Goal: Use online tool/utility: Utilize a website feature to perform a specific function

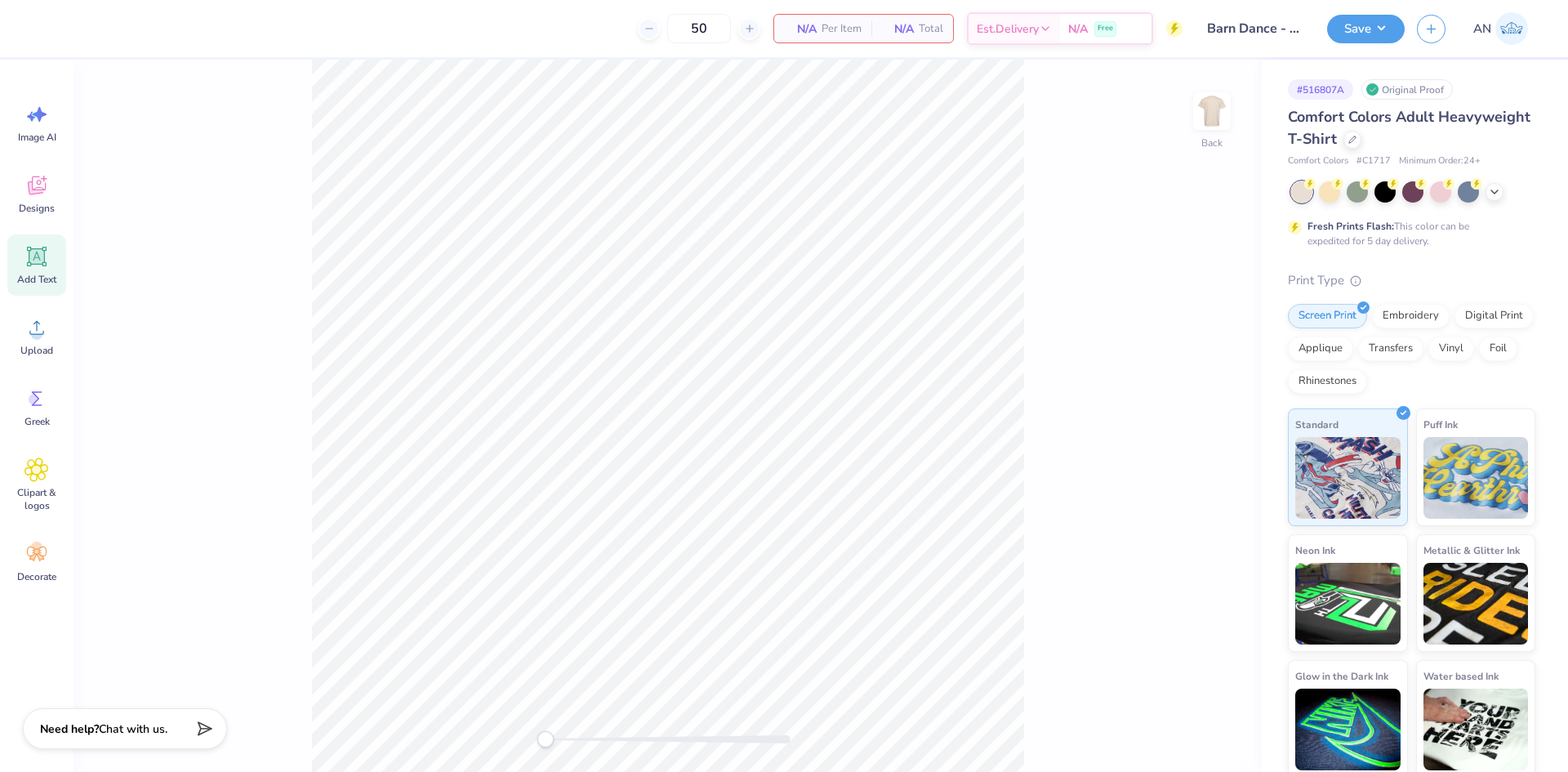
click at [46, 258] on icon at bounding box center [37, 257] width 25 height 25
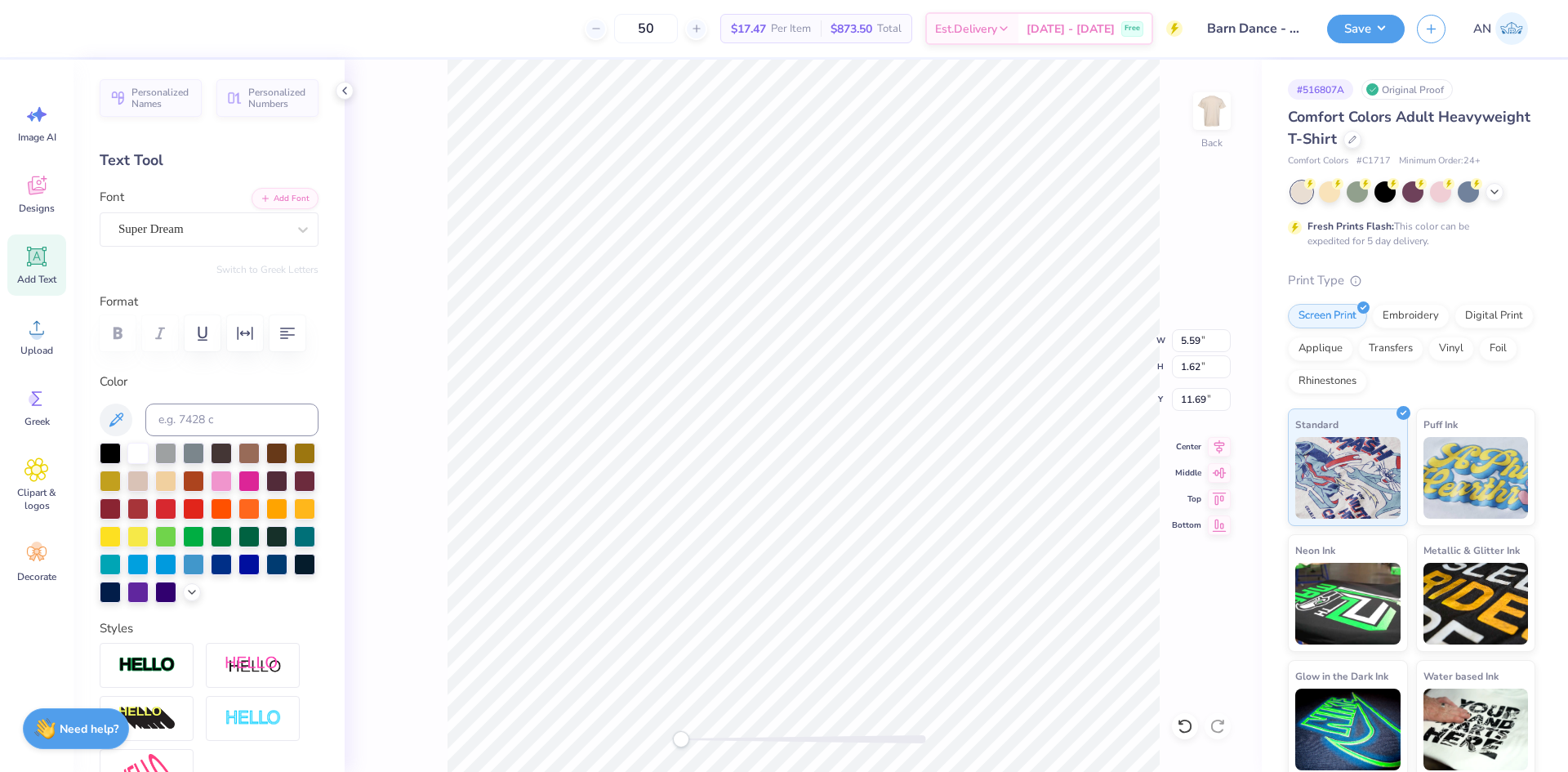
scroll to position [14, 8]
type textarea "BARN DANCE 2025"
click at [295, 233] on icon at bounding box center [303, 230] width 16 height 16
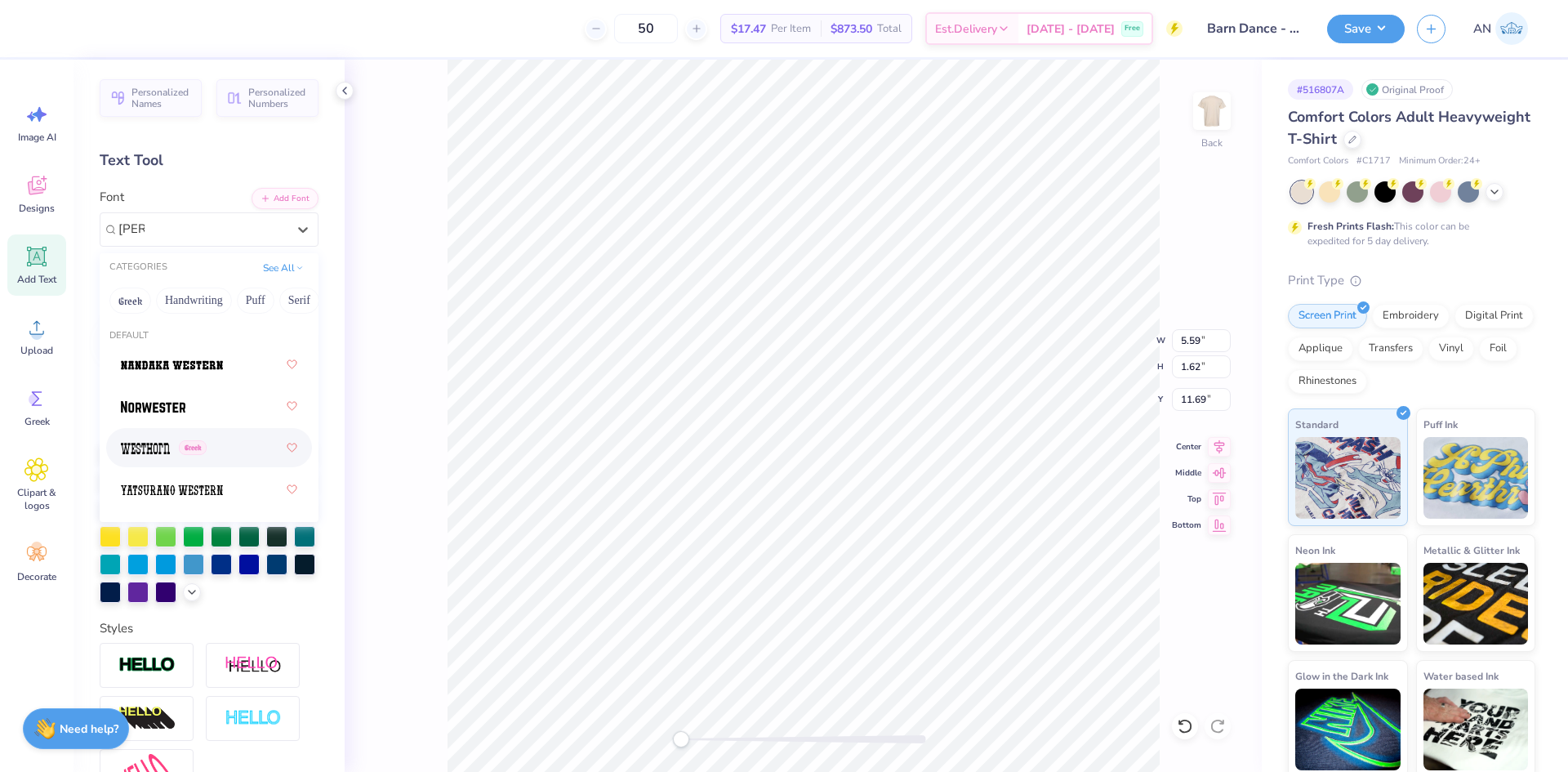
click at [217, 449] on div "Greek" at bounding box center [209, 448] width 176 height 30
type input "[PERSON_NAME]"
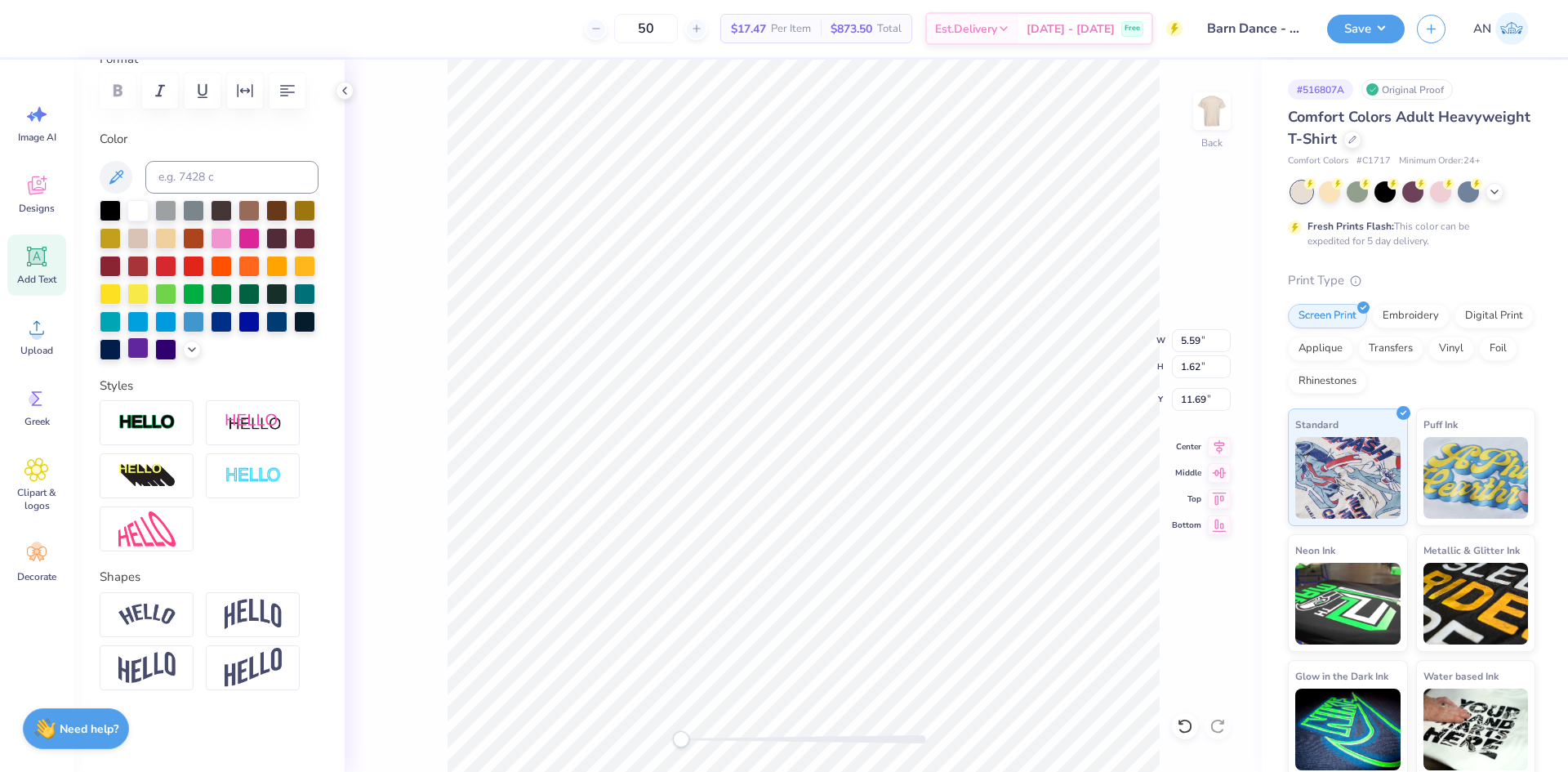
scroll to position [26, 0]
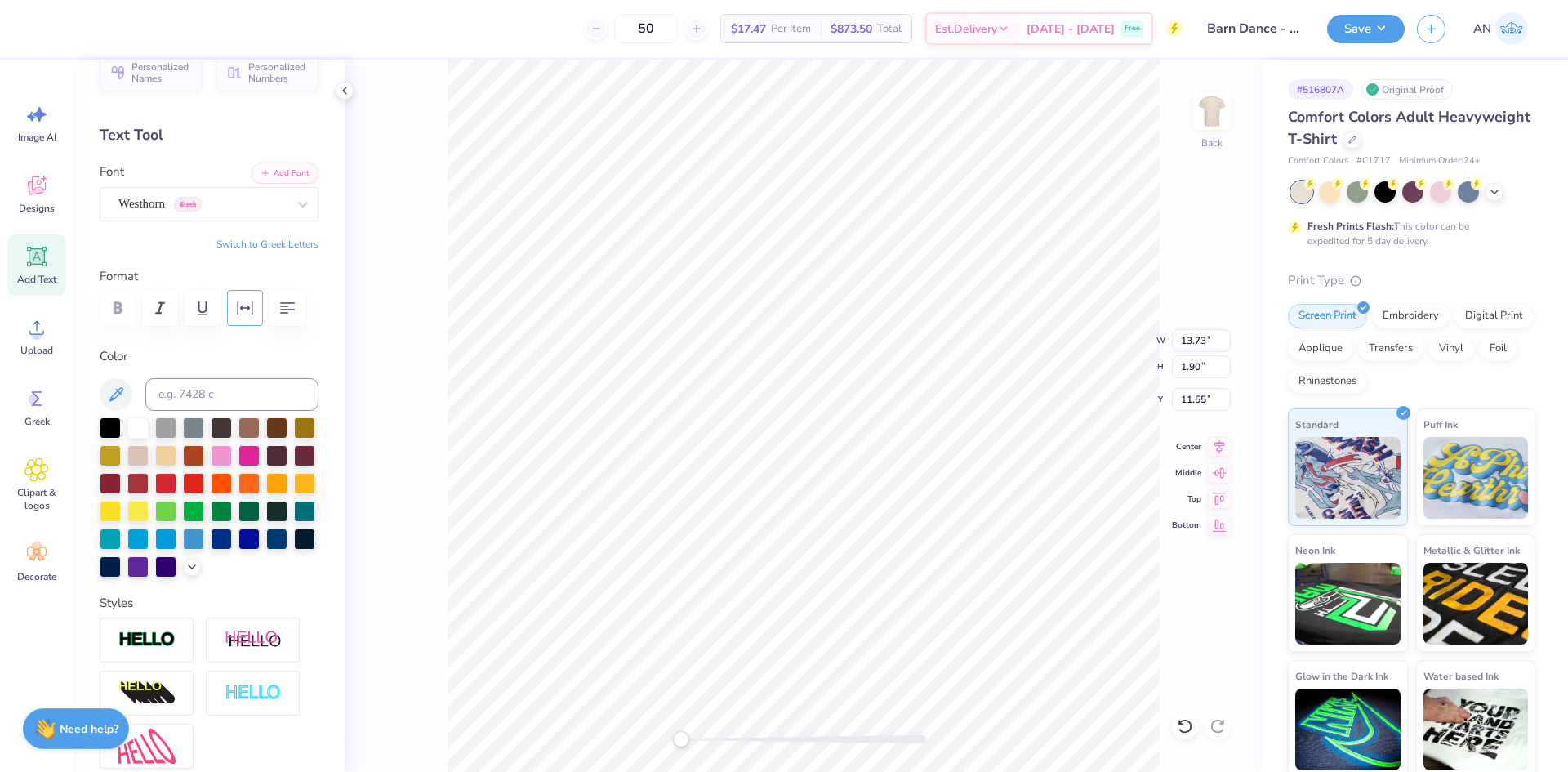
click at [253, 306] on icon "button" at bounding box center [245, 308] width 20 height 20
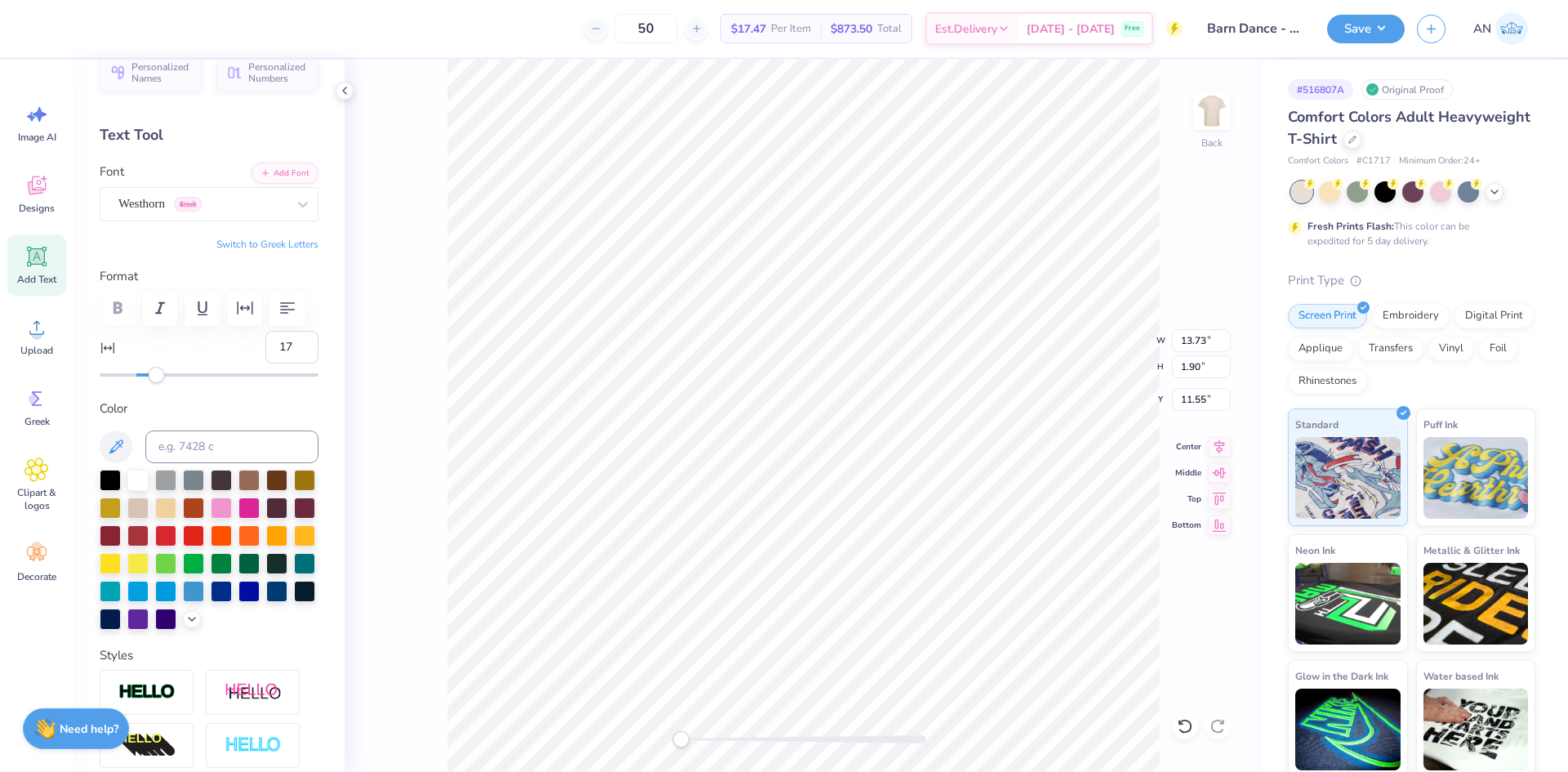
type input "18"
drag, startPoint x: 130, startPoint y: 377, endPoint x: 166, endPoint y: 379, distance: 36.1
click at [166, 379] on div "Accessibility label" at bounding box center [165, 375] width 16 height 16
type input "44"
drag, startPoint x: 165, startPoint y: 379, endPoint x: 210, endPoint y: 378, distance: 45.0
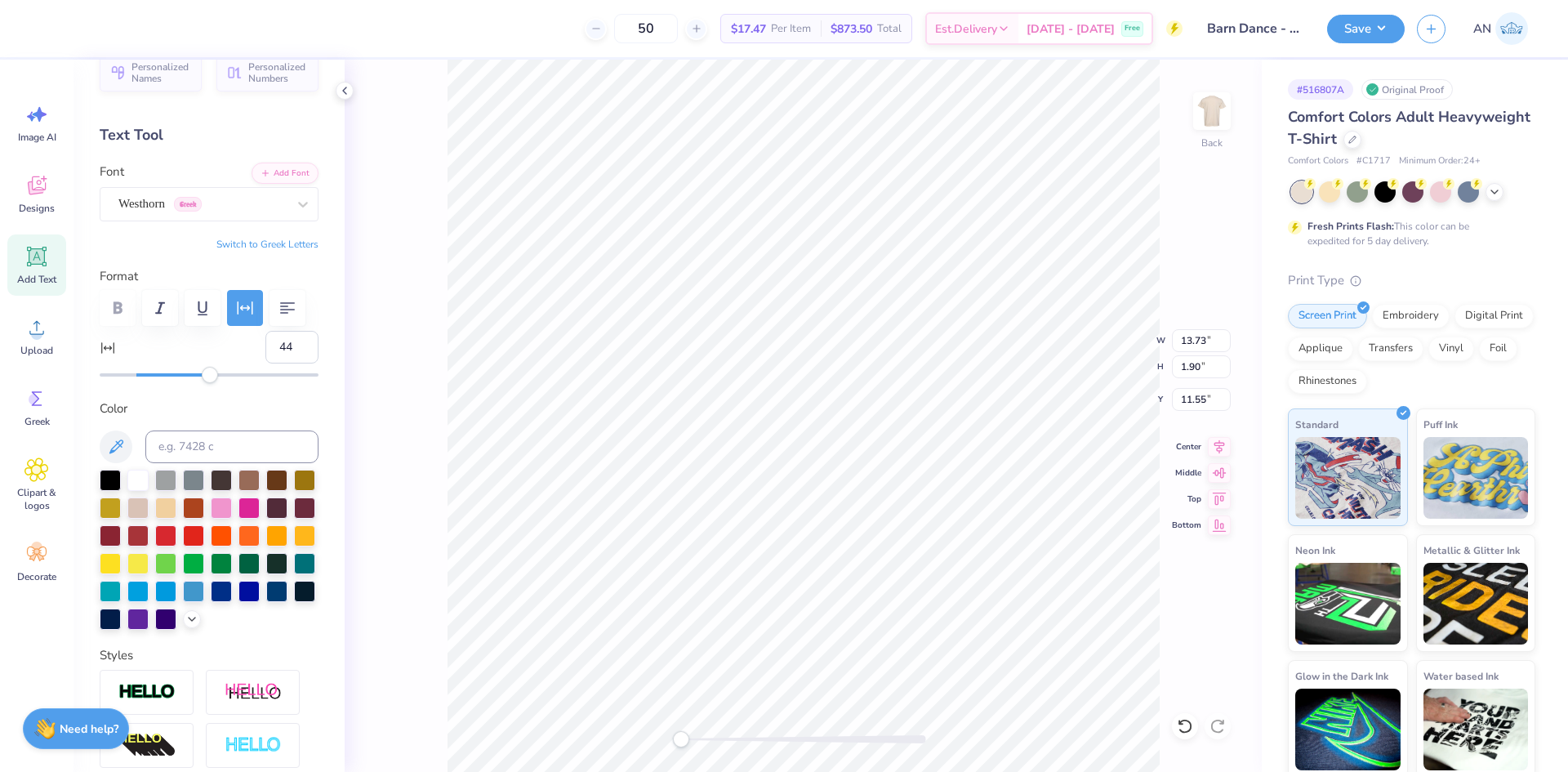
click at [210, 378] on div "Accessibility label" at bounding box center [210, 375] width 16 height 16
type input "27"
drag, startPoint x: 209, startPoint y: 381, endPoint x: 181, endPoint y: 381, distance: 28.0
click at [181, 381] on div "Accessibility label" at bounding box center [180, 375] width 16 height 16
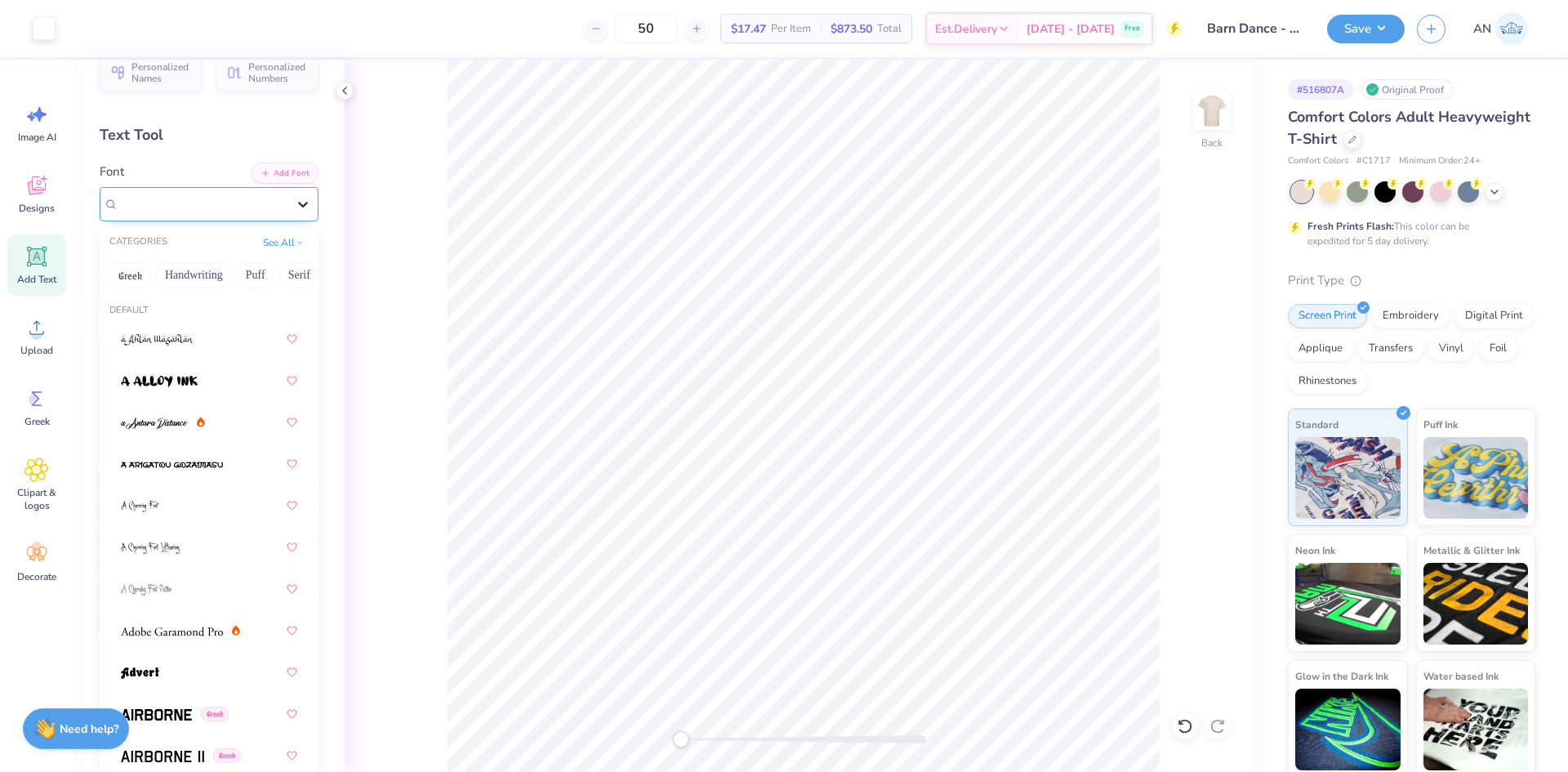
click at [298, 204] on icon at bounding box center [303, 204] width 10 height 6
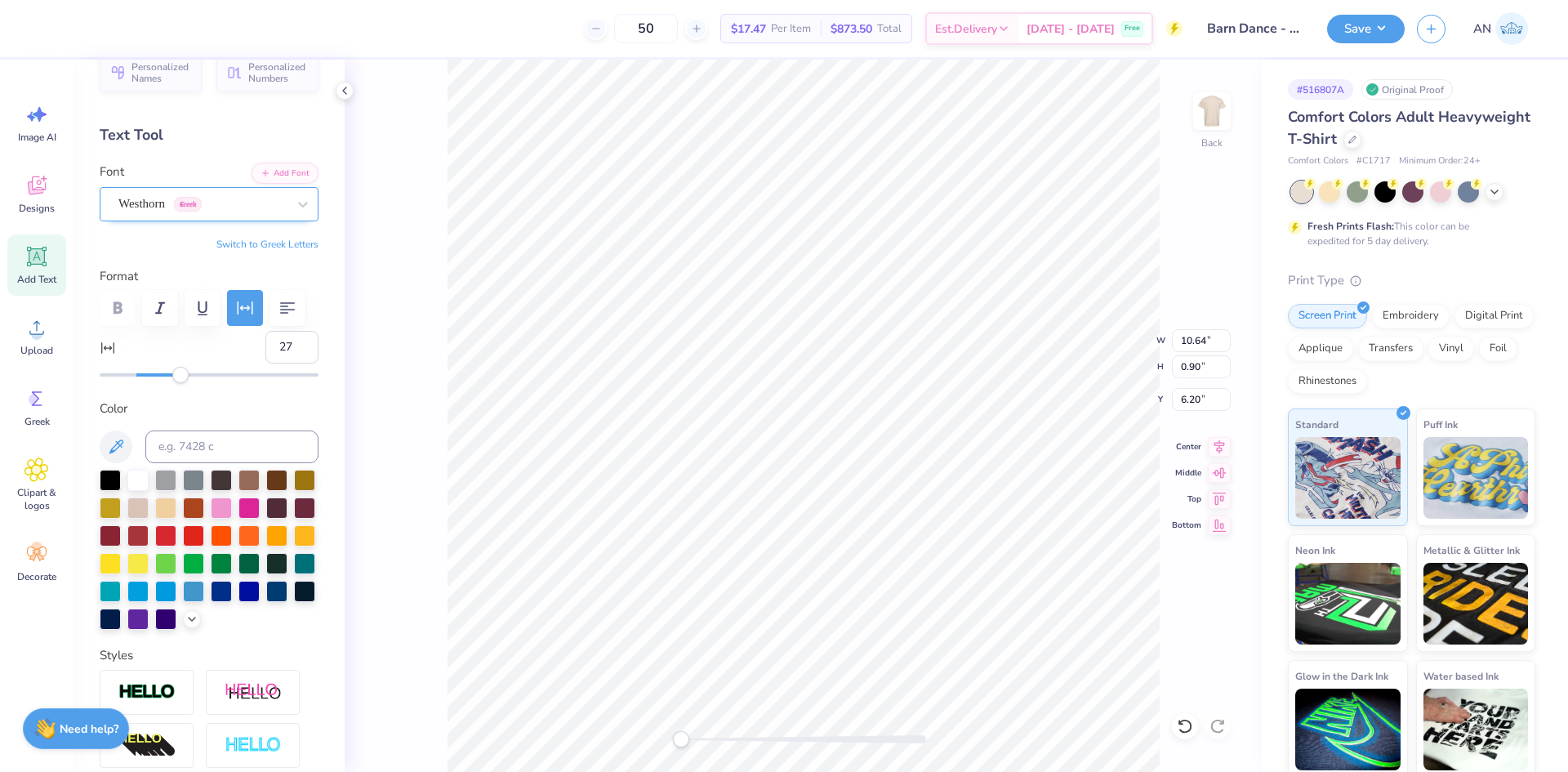
click at [237, 202] on div "Westhorn Greek" at bounding box center [203, 204] width 171 height 26
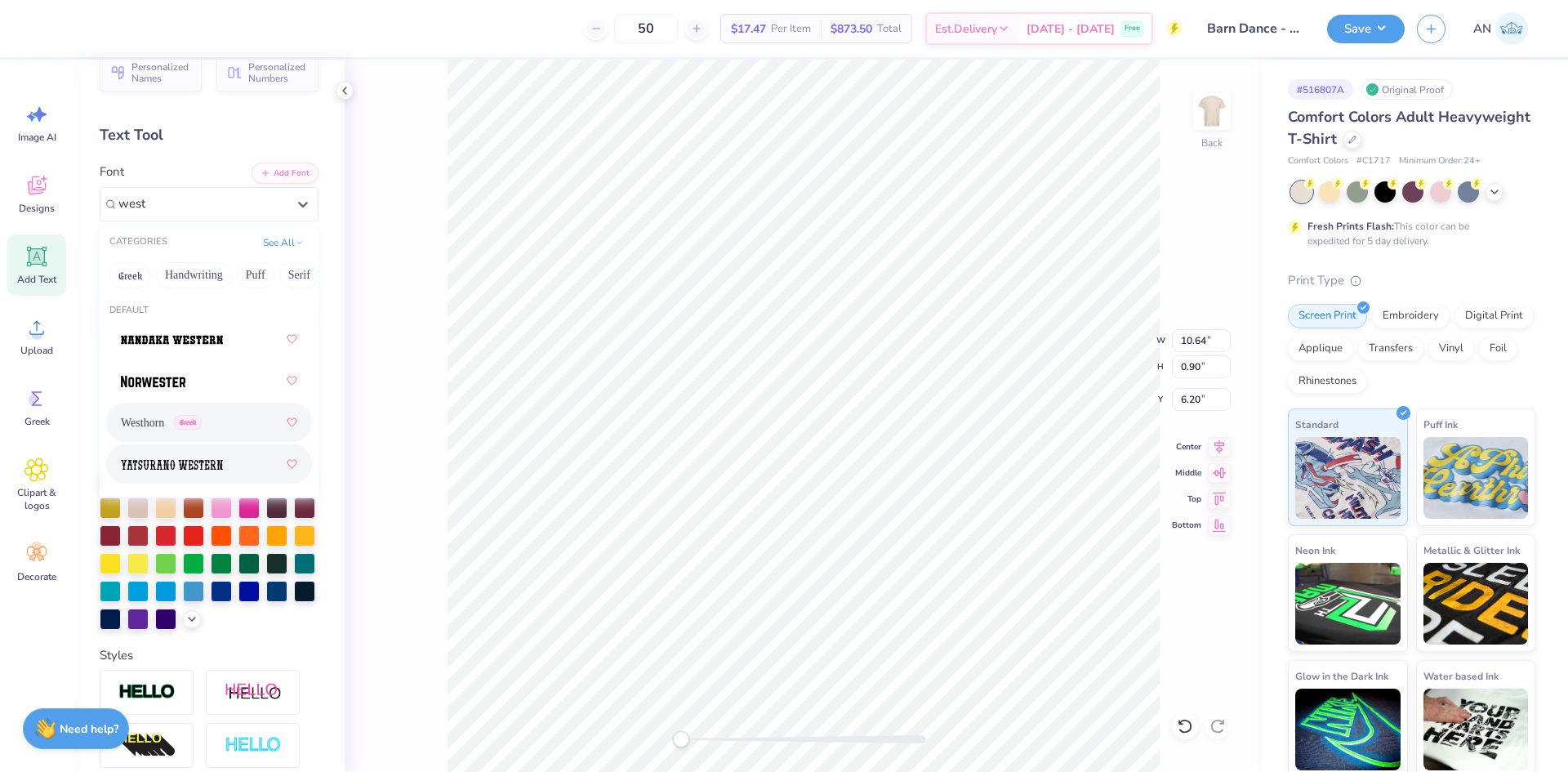
click at [245, 459] on div at bounding box center [209, 465] width 176 height 30
type input "west"
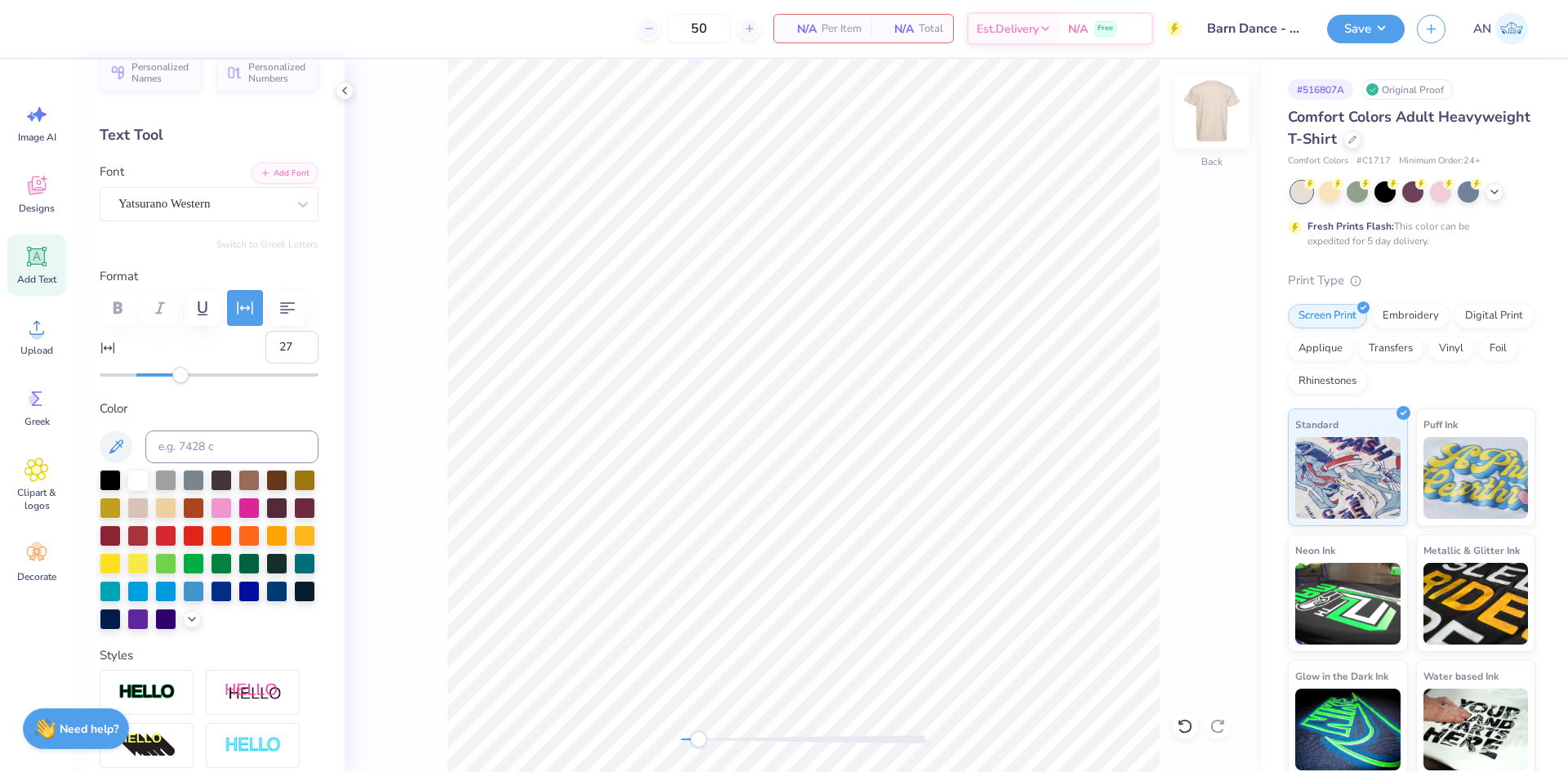
click at [1205, 114] on img at bounding box center [1211, 110] width 65 height 65
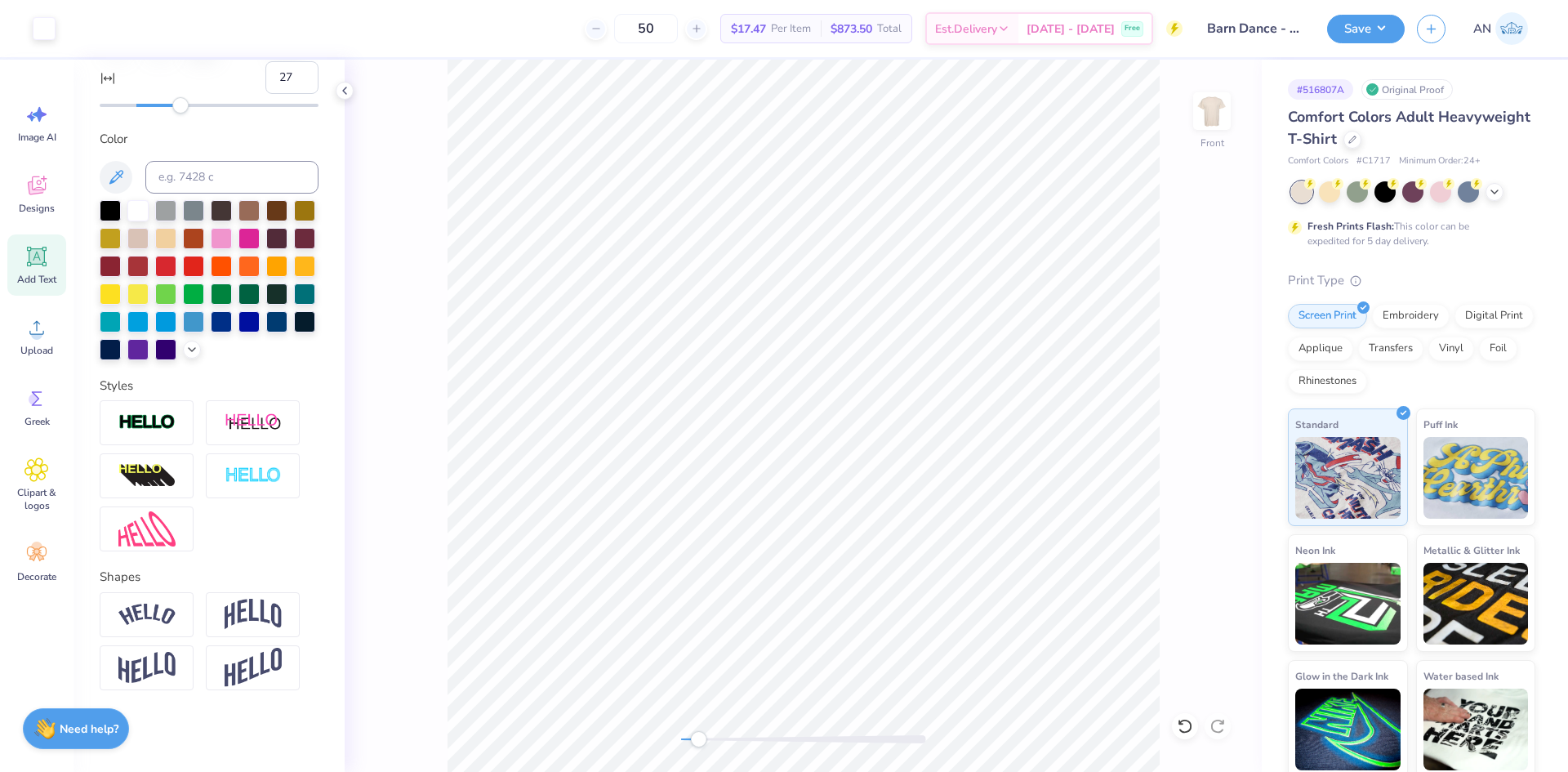
scroll to position [0, 0]
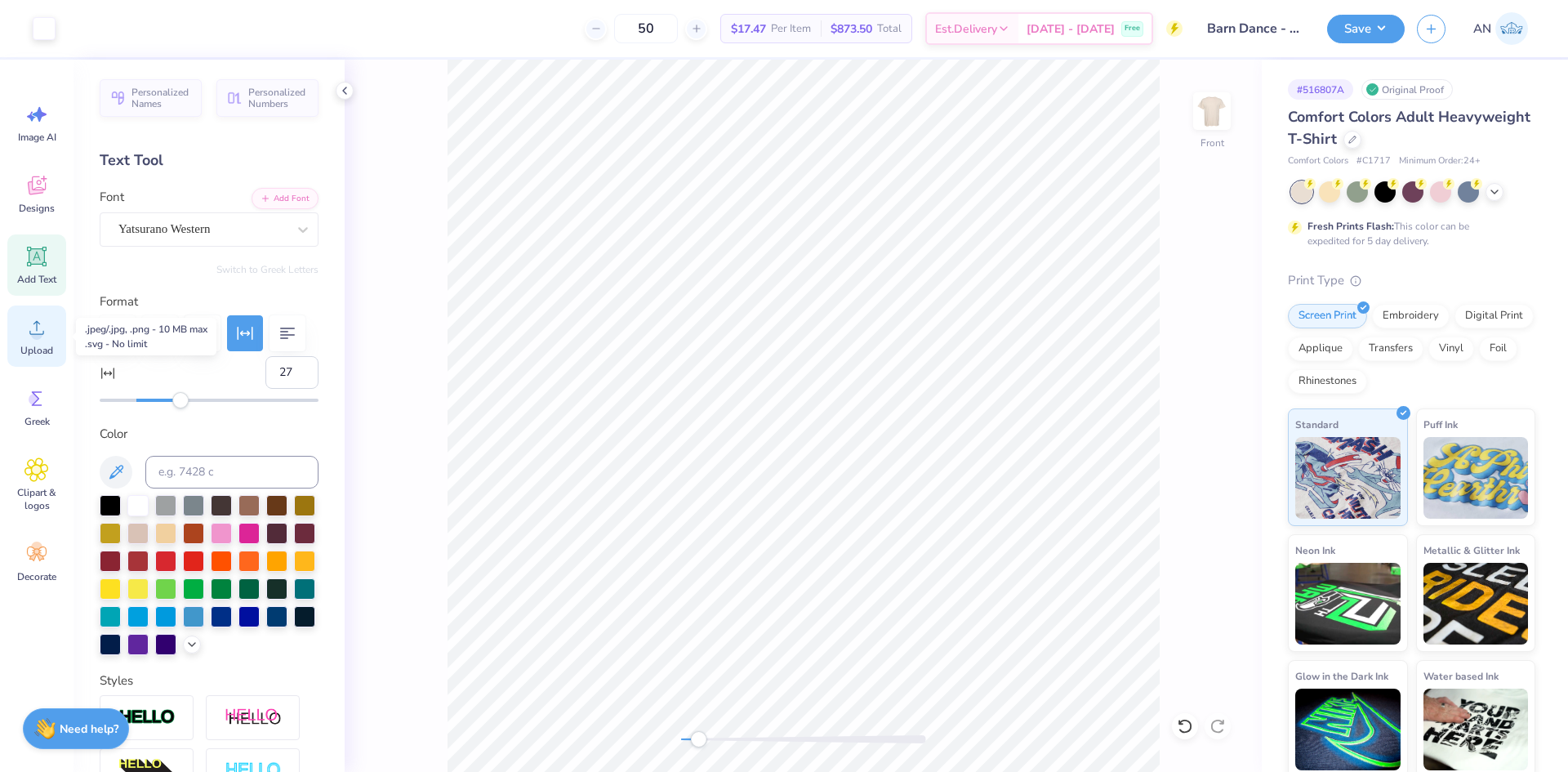
click at [30, 349] on span "Upload" at bounding box center [37, 351] width 33 height 13
type input "11.57"
type input "0.87"
type input "6.56"
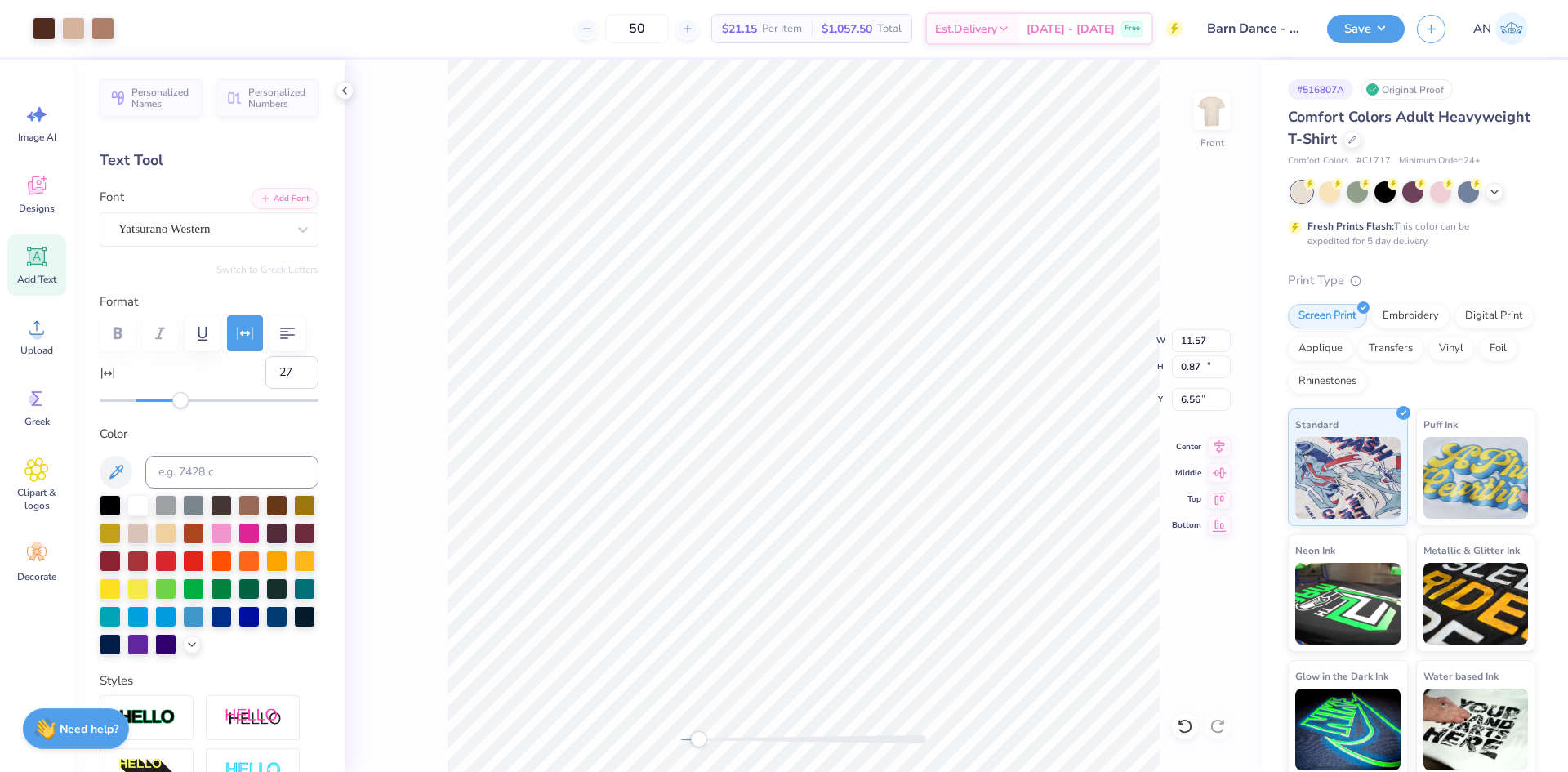
type input "9.17"
type input "10.68"
type input "7.99"
type input "11.57"
type input "0.87"
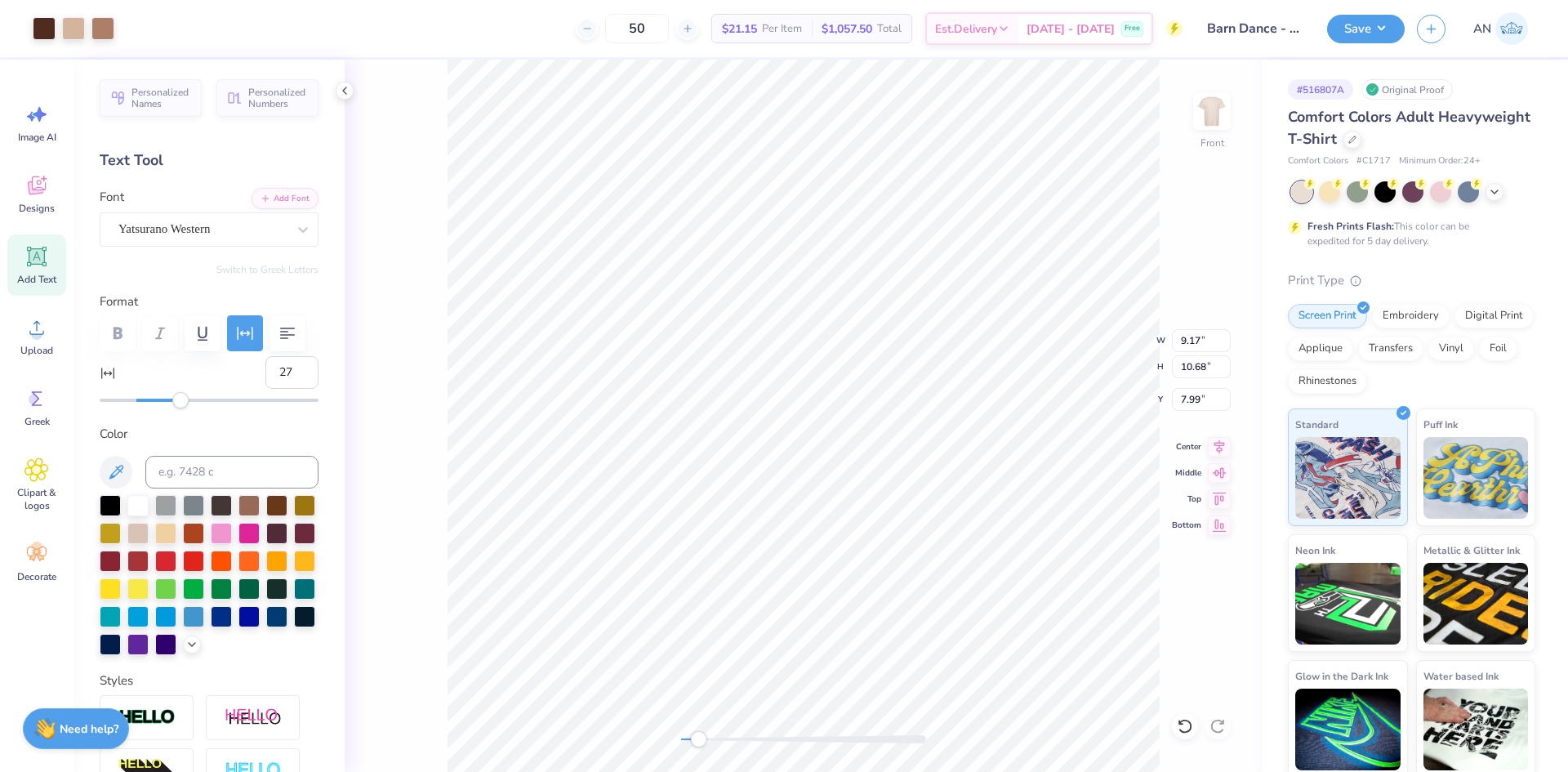
type input "18.82"
click at [230, 228] on div "Yatsurano Western" at bounding box center [203, 229] width 171 height 26
click at [237, 157] on div "Text Tool" at bounding box center [209, 161] width 219 height 22
click at [217, 469] on input at bounding box center [232, 472] width 173 height 33
type input "4625"
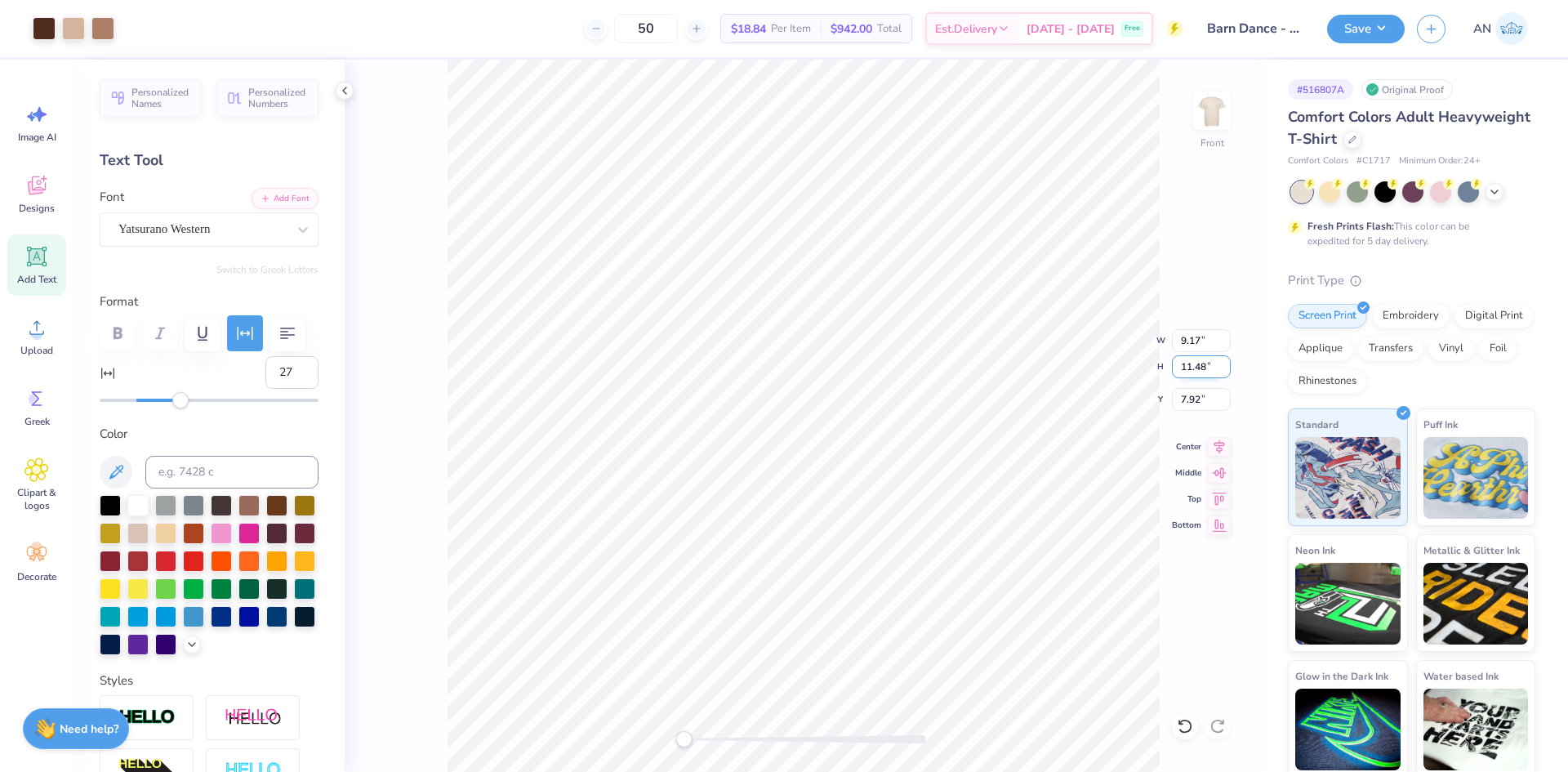
click at [1197, 368] on input "11.48" at bounding box center [1201, 367] width 58 height 23
type input "14"
type input "13.63"
type input "15.87"
type input "5.24"
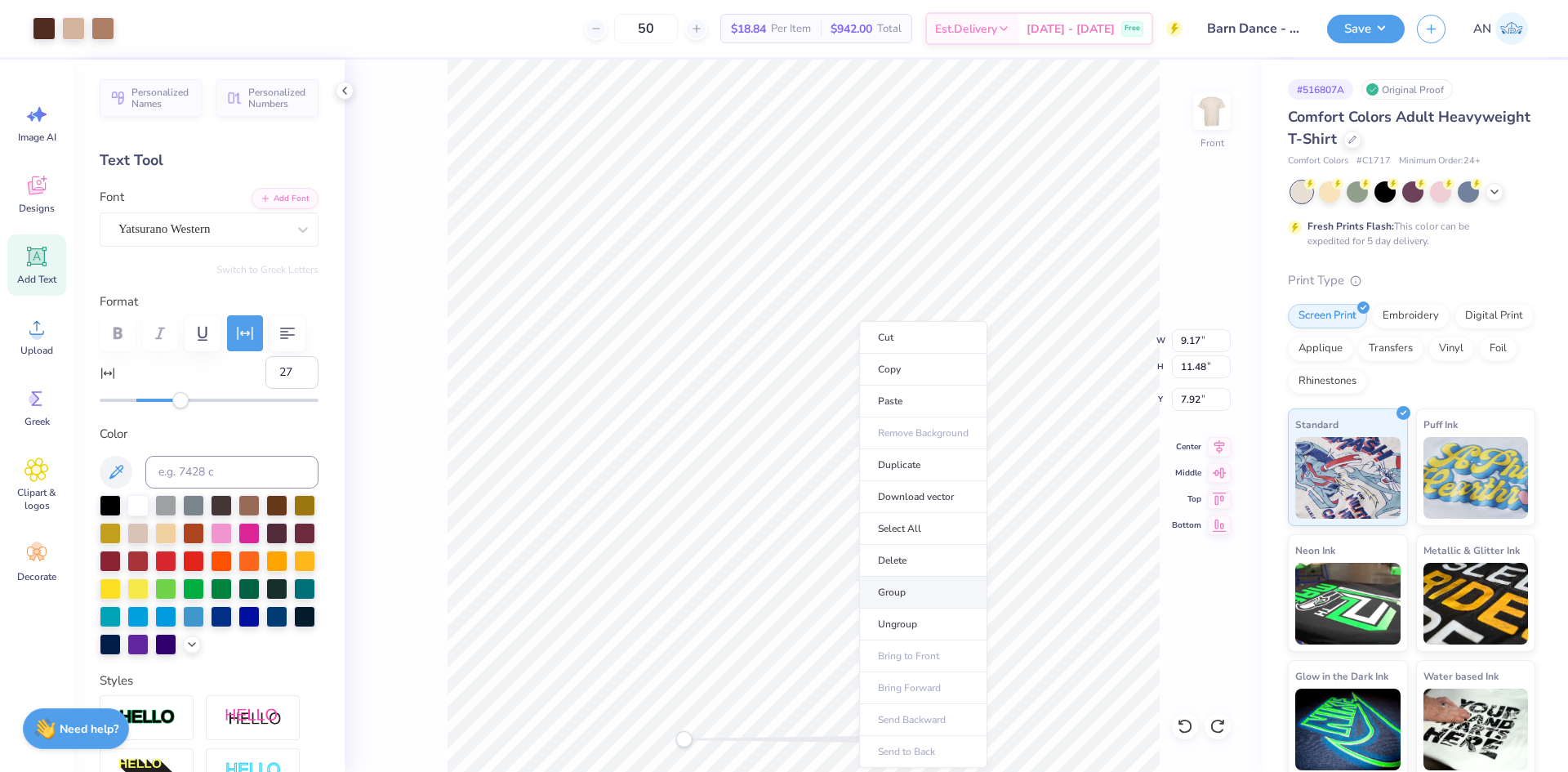
click at [907, 583] on li "Group" at bounding box center [923, 592] width 128 height 32
drag, startPoint x: 1206, startPoint y: 368, endPoint x: 1160, endPoint y: 372, distance: 46.2
click at [1160, 372] on div "Front W 9.17 9.17 " H 11.48 11.48 " Y 7.92 7.92 " Center Middle Top Bottom" at bounding box center [804, 415] width 917 height 713
click at [1217, 367] on input "11.48" at bounding box center [1201, 367] width 58 height 23
type input "14"
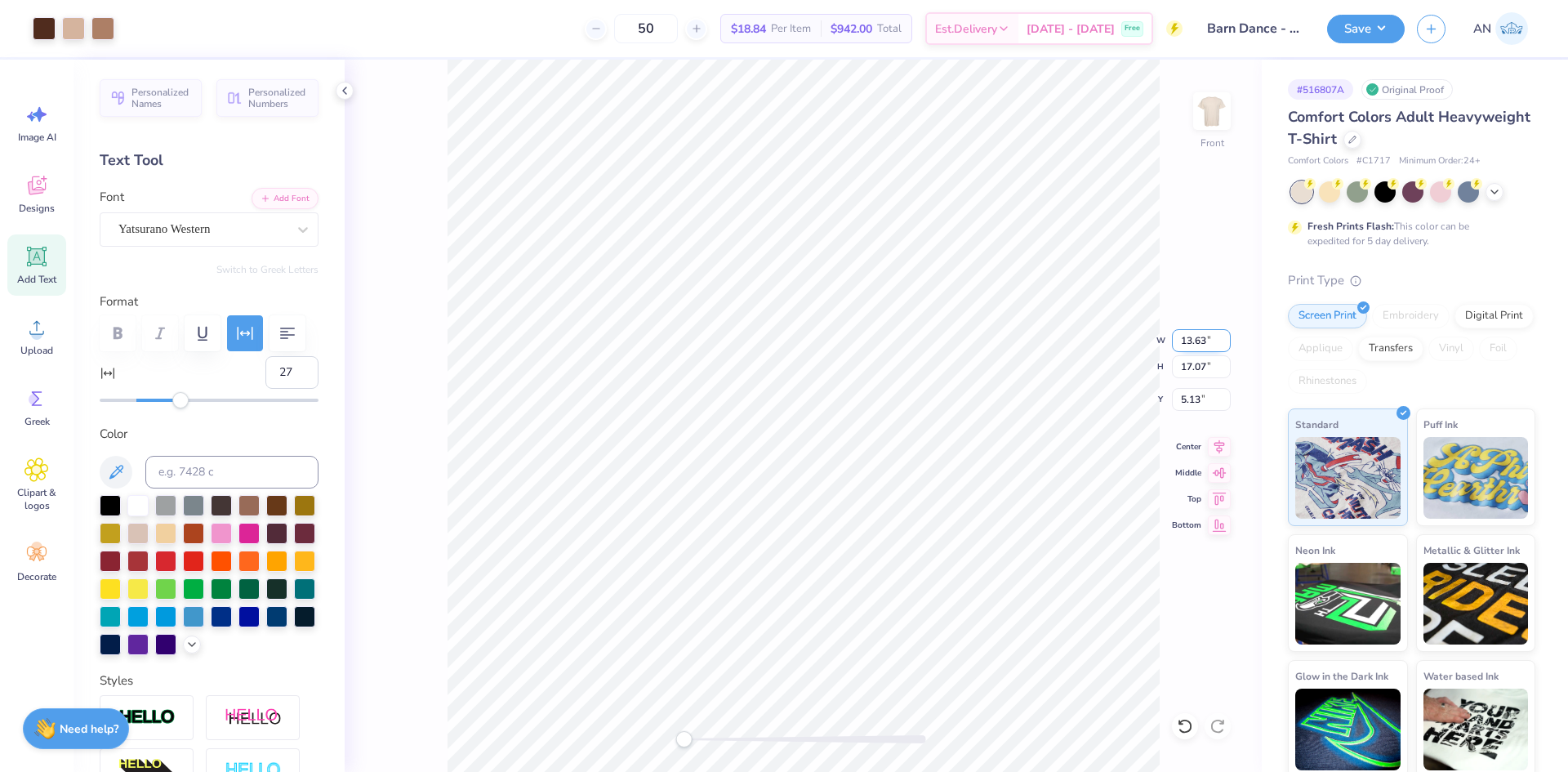
drag, startPoint x: 1183, startPoint y: 348, endPoint x: 1206, endPoint y: 346, distance: 23.1
click at [1206, 346] on input "13.63" at bounding box center [1201, 341] width 58 height 23
type input "10"
click at [1216, 112] on img at bounding box center [1211, 110] width 65 height 65
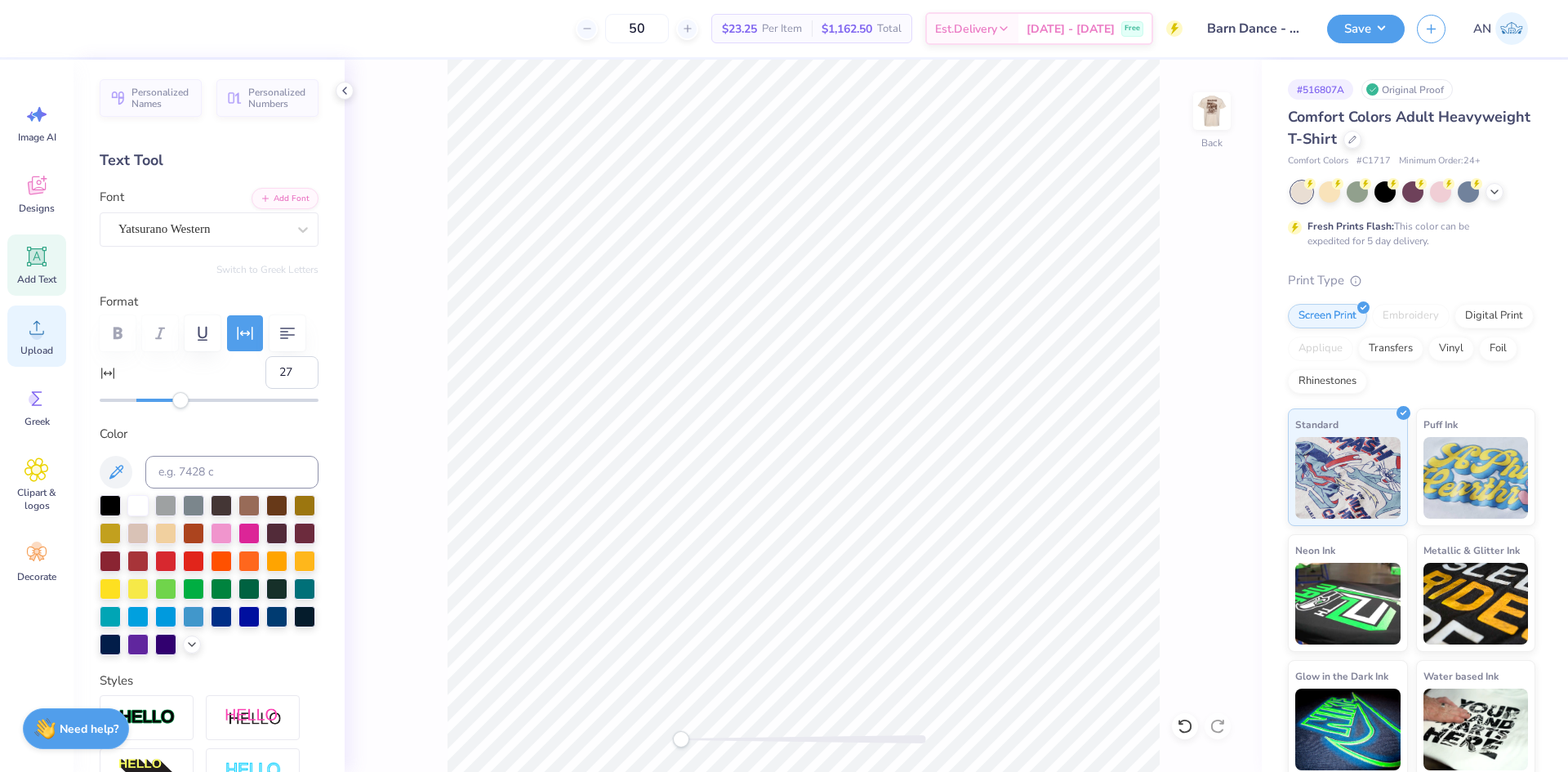
click at [46, 345] on span "Upload" at bounding box center [37, 351] width 33 height 13
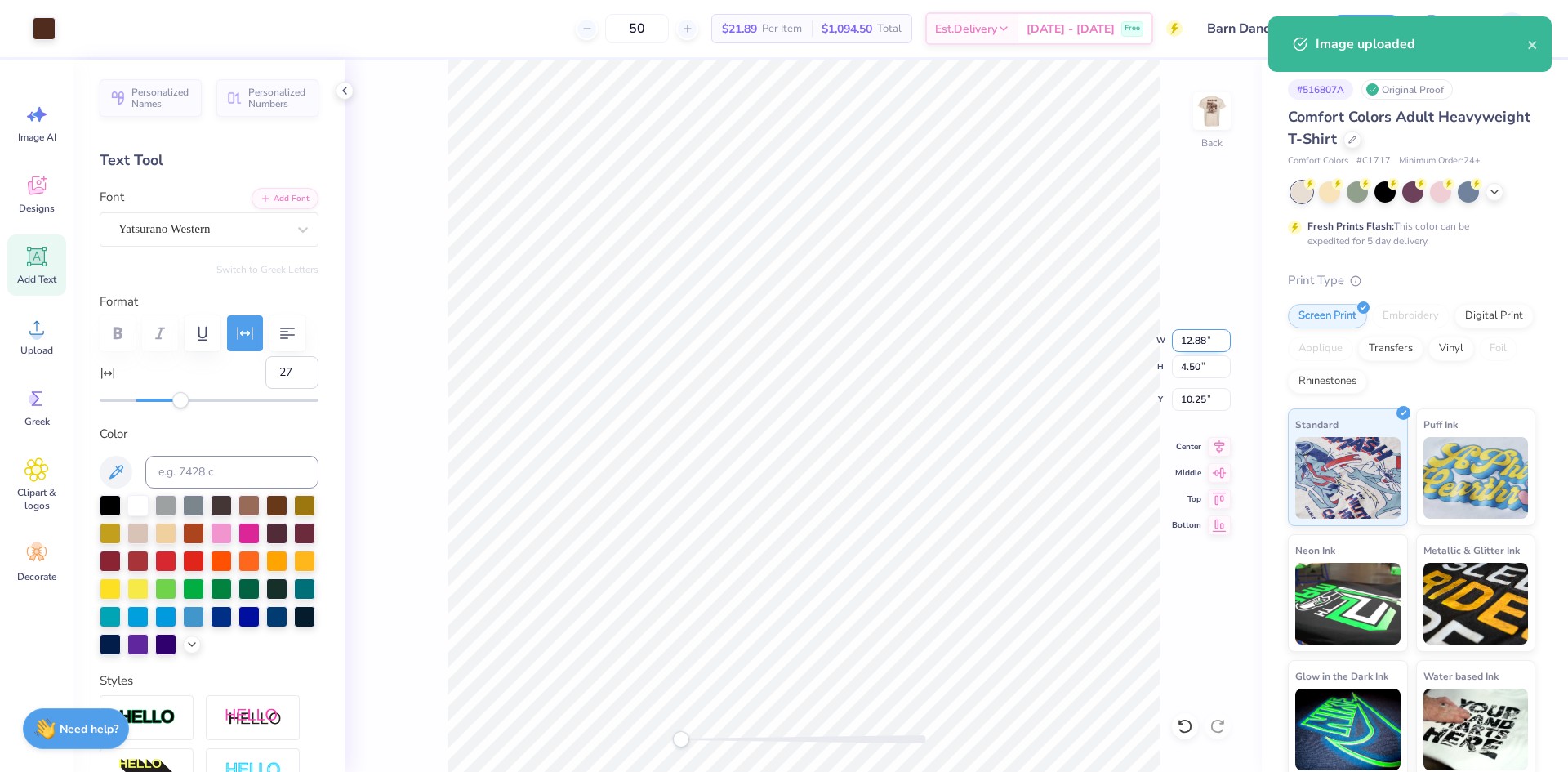
click at [1193, 330] on input "12.88" at bounding box center [1201, 341] width 58 height 23
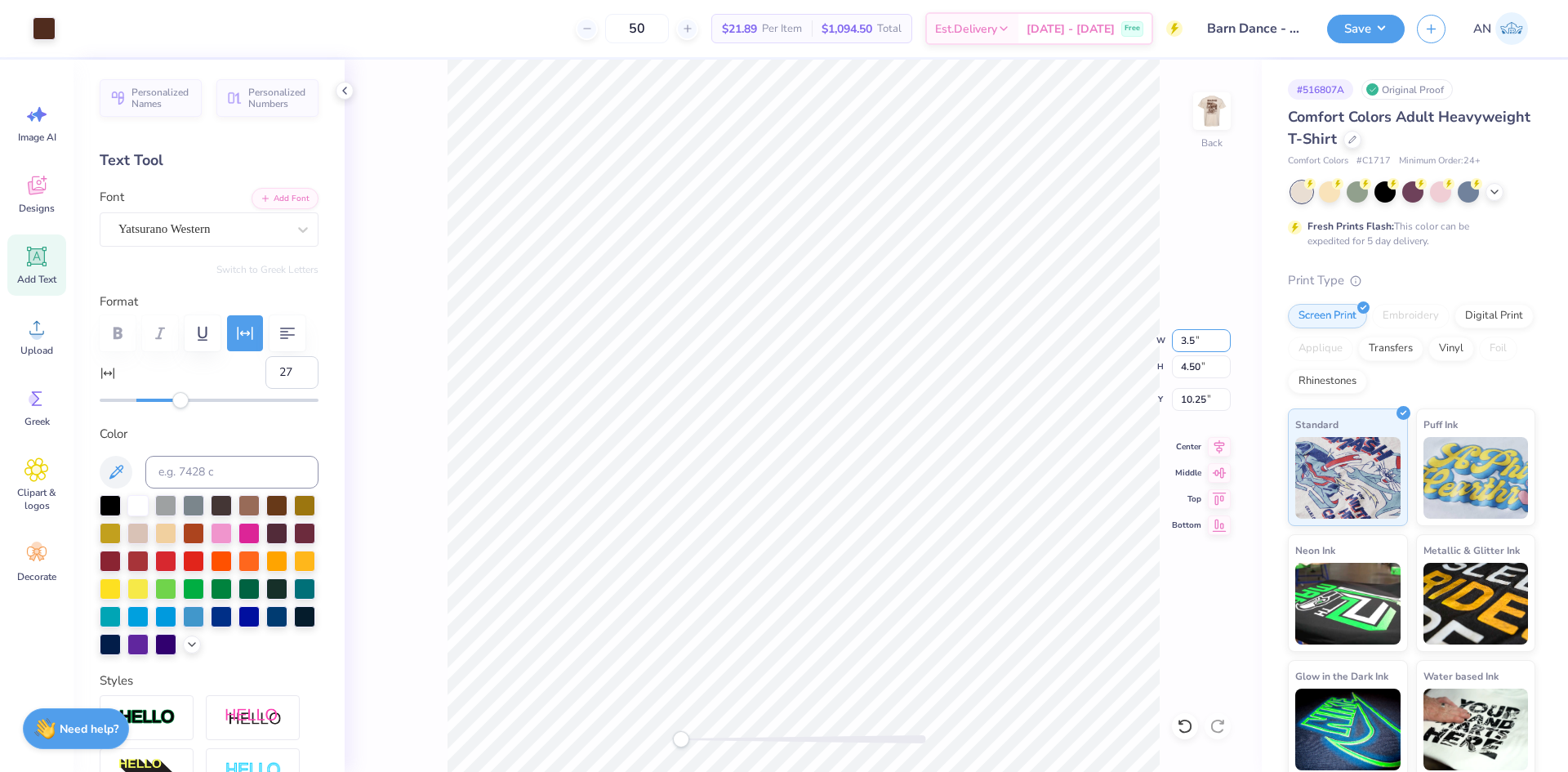
type input "3.5"
click at [1210, 109] on img at bounding box center [1211, 110] width 65 height 65
click at [1205, 110] on img at bounding box center [1211, 110] width 65 height 65
type input "7.14"
type input "0.54"
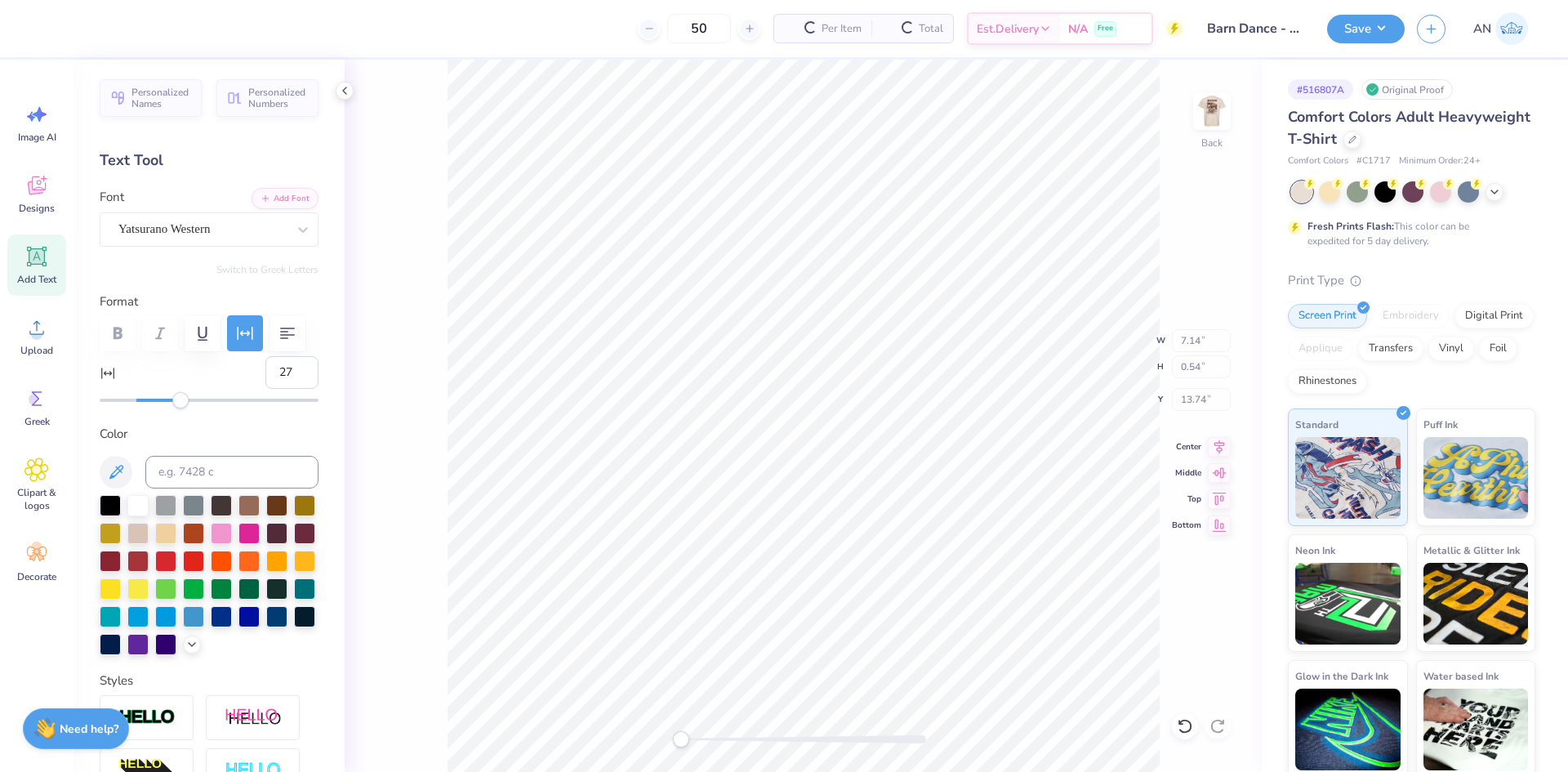
type input "13.74"
click at [1208, 110] on img at bounding box center [1211, 110] width 65 height 65
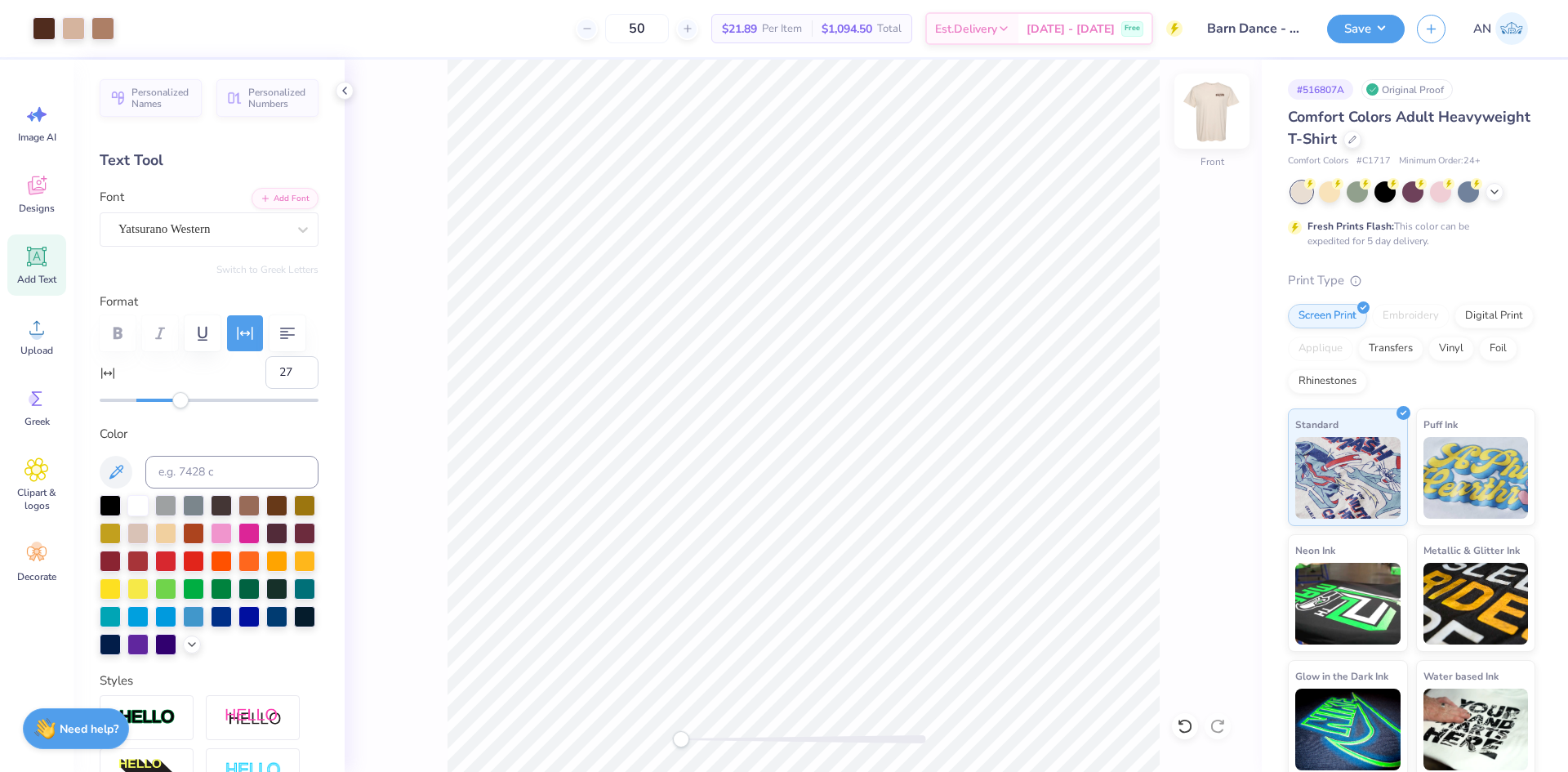
click at [1211, 120] on img at bounding box center [1211, 110] width 65 height 65
click at [1216, 120] on img at bounding box center [1212, 111] width 33 height 33
click at [1381, 24] on button "Save" at bounding box center [1366, 26] width 77 height 29
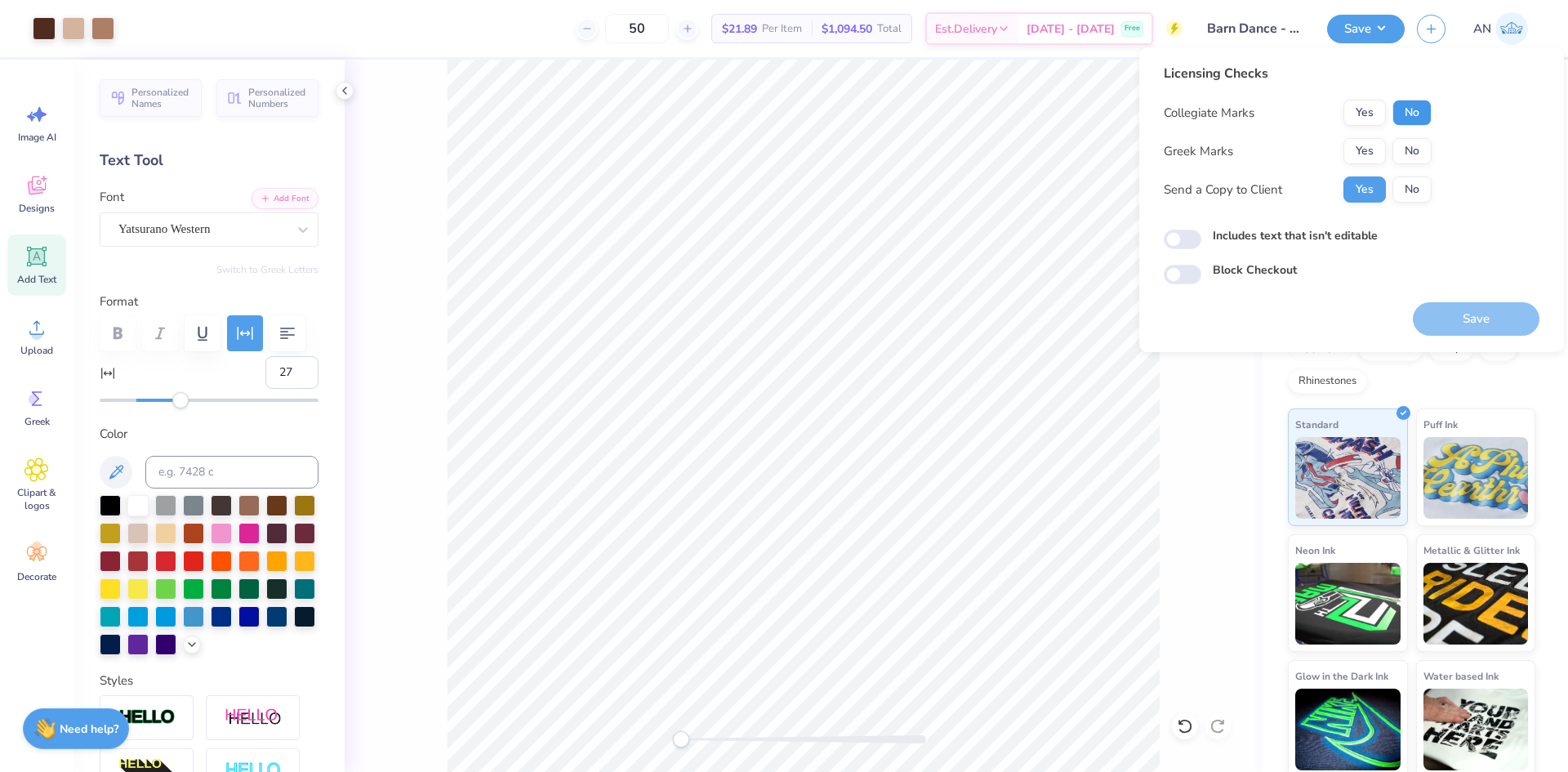
click at [1426, 105] on button "No" at bounding box center [1412, 113] width 40 height 26
click at [1425, 158] on button "No" at bounding box center [1412, 152] width 40 height 26
click at [1189, 237] on input "Includes text that isn't editable" at bounding box center [1183, 240] width 38 height 20
checkbox input "true"
click at [1426, 314] on button "Save" at bounding box center [1477, 319] width 127 height 34
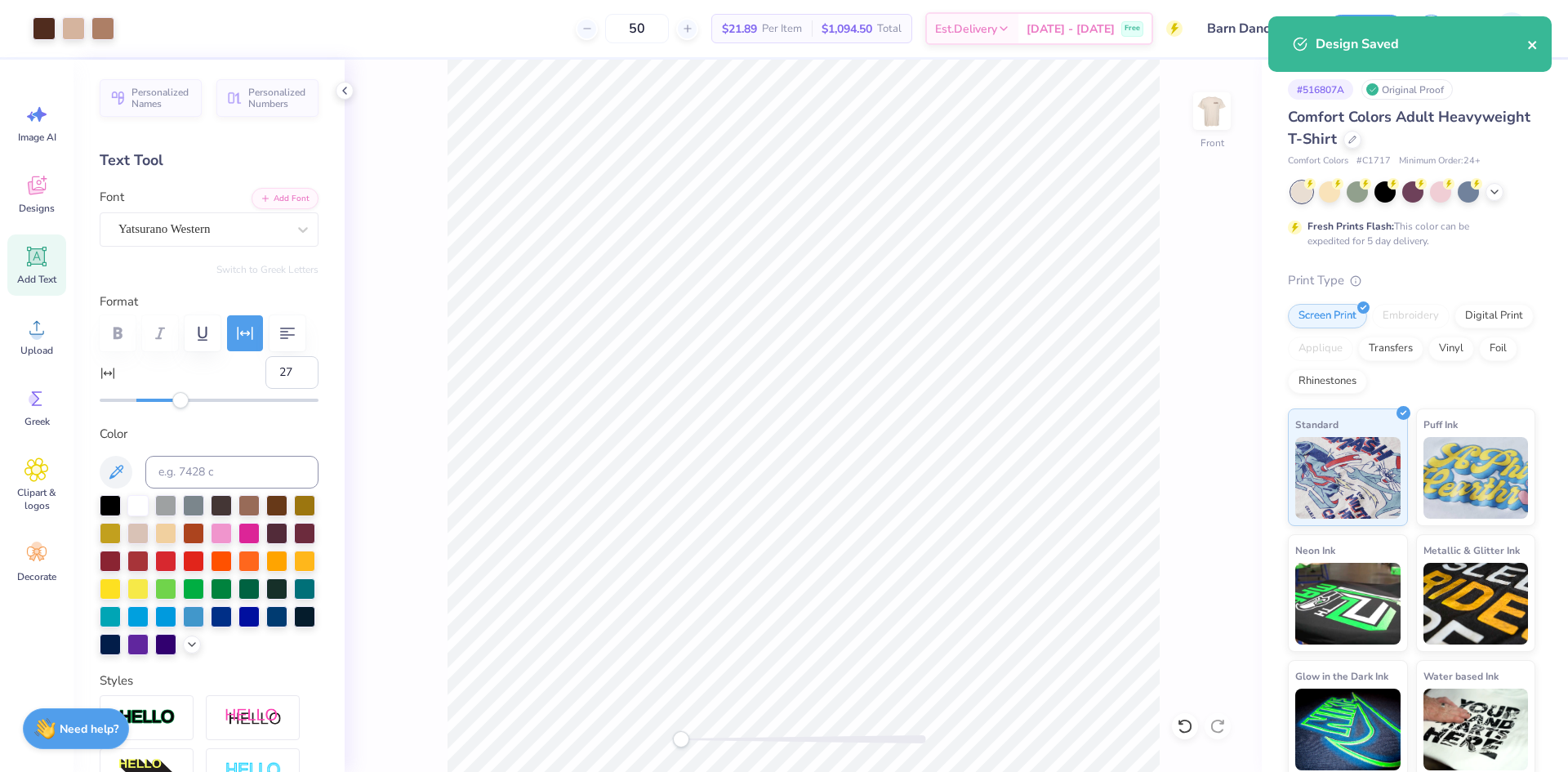
click at [1533, 47] on icon "close" at bounding box center [1533, 45] width 8 height 8
